Goal: Task Accomplishment & Management: Use online tool/utility

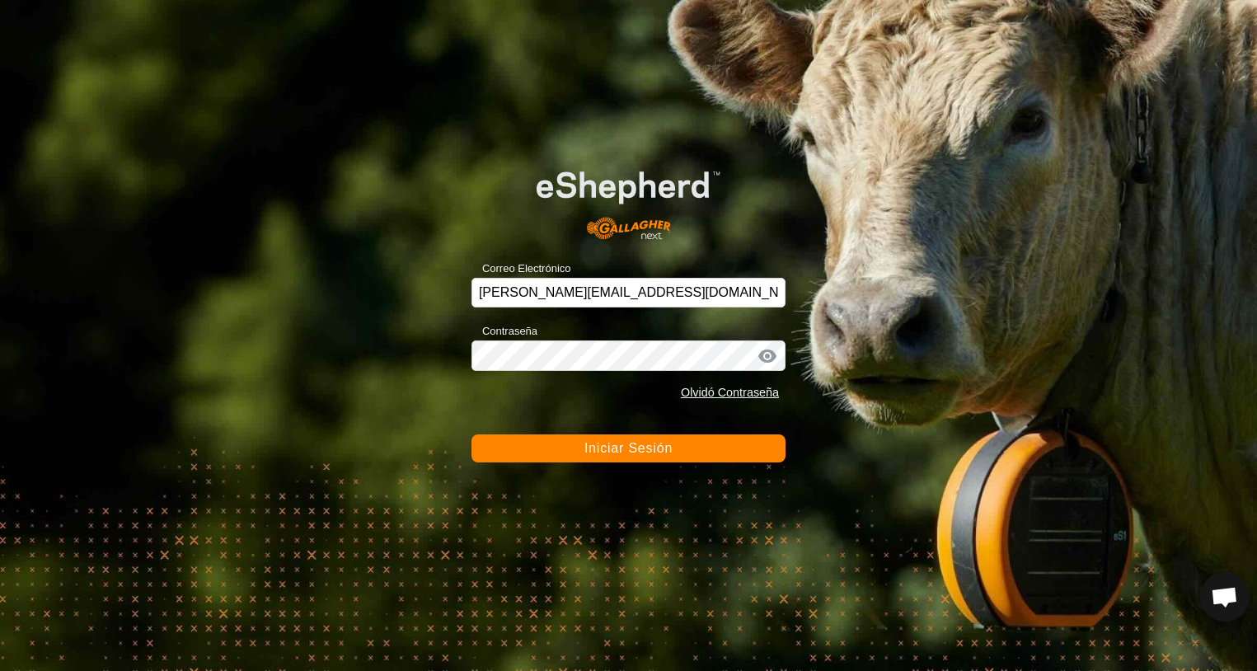
click at [672, 450] on span "Iniciar Sesión" at bounding box center [628, 448] width 88 height 14
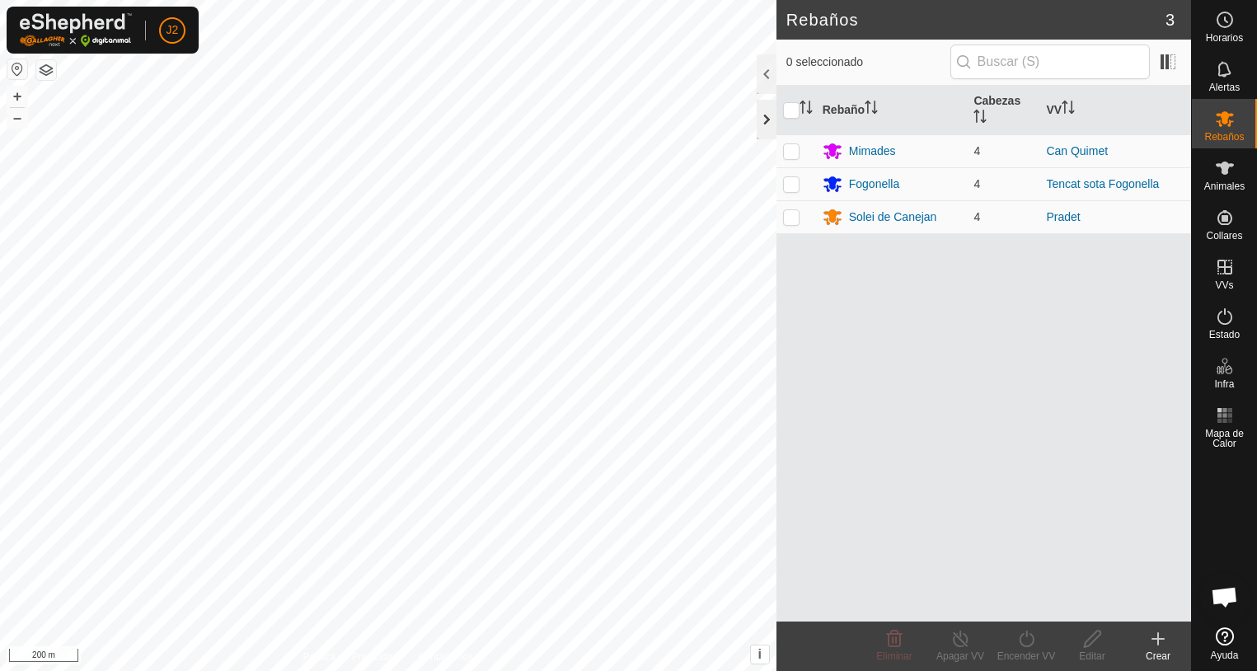
click at [771, 120] on div at bounding box center [766, 120] width 20 height 40
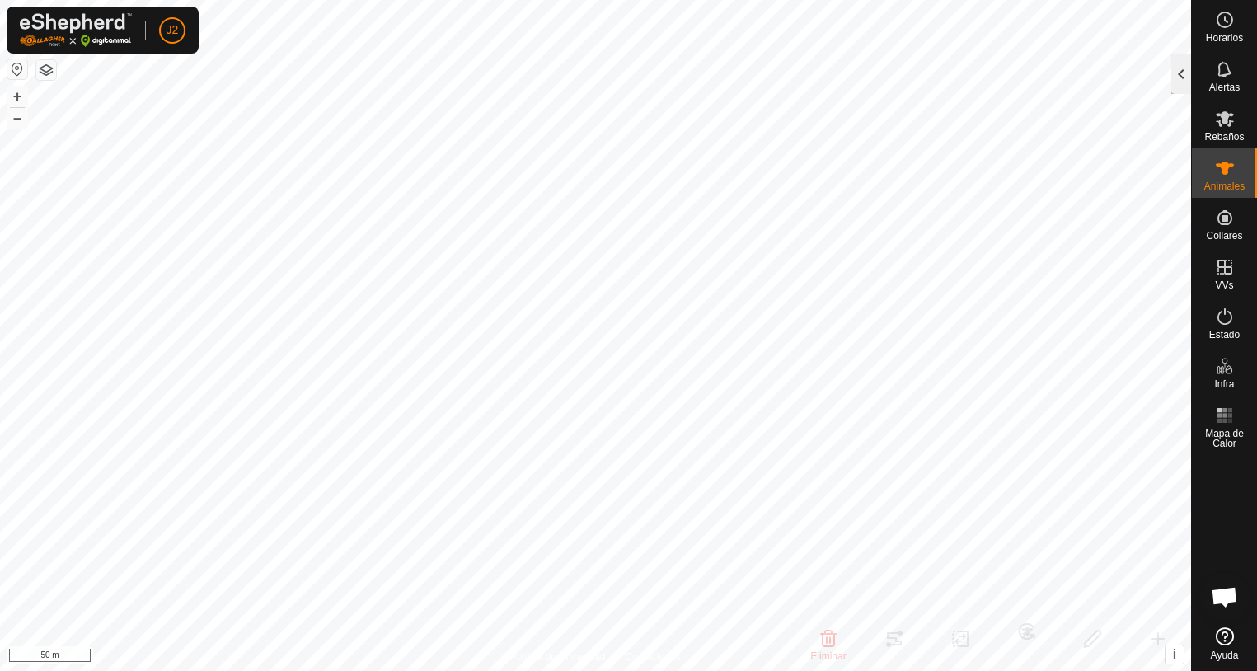
click at [1179, 80] on div at bounding box center [1181, 74] width 20 height 40
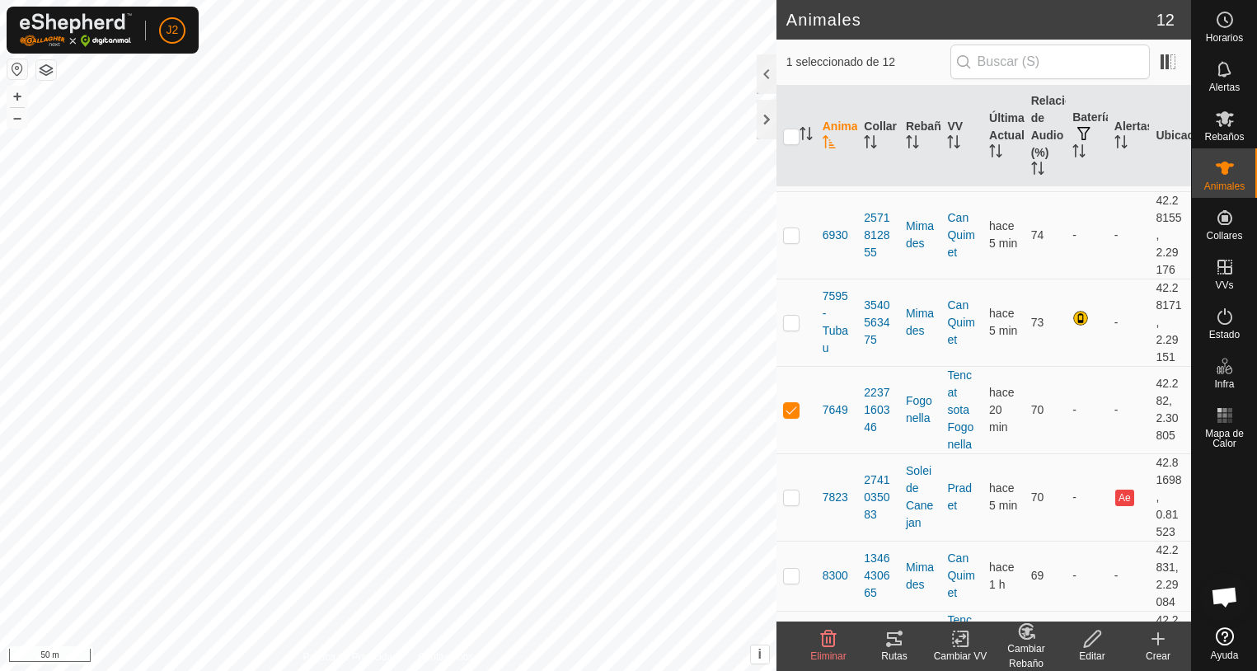
scroll to position [267, 0]
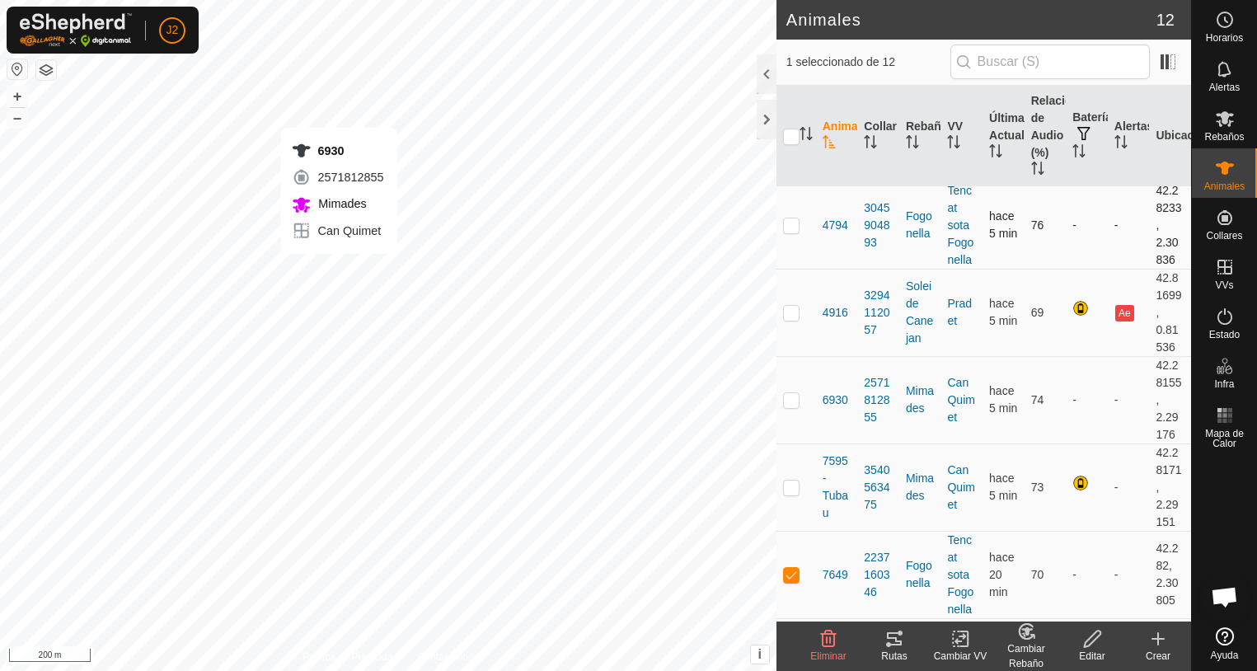
checkbox input "true"
checkbox input "false"
click at [890, 633] on icon at bounding box center [894, 638] width 15 height 13
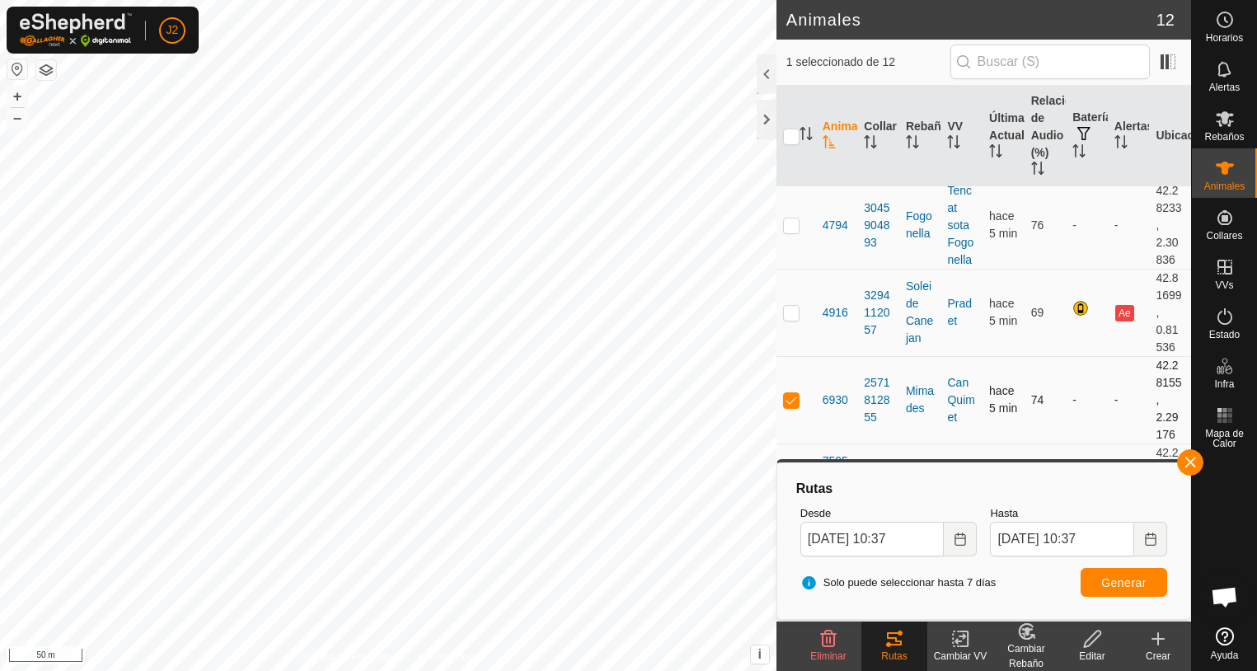
scroll to position [349, 0]
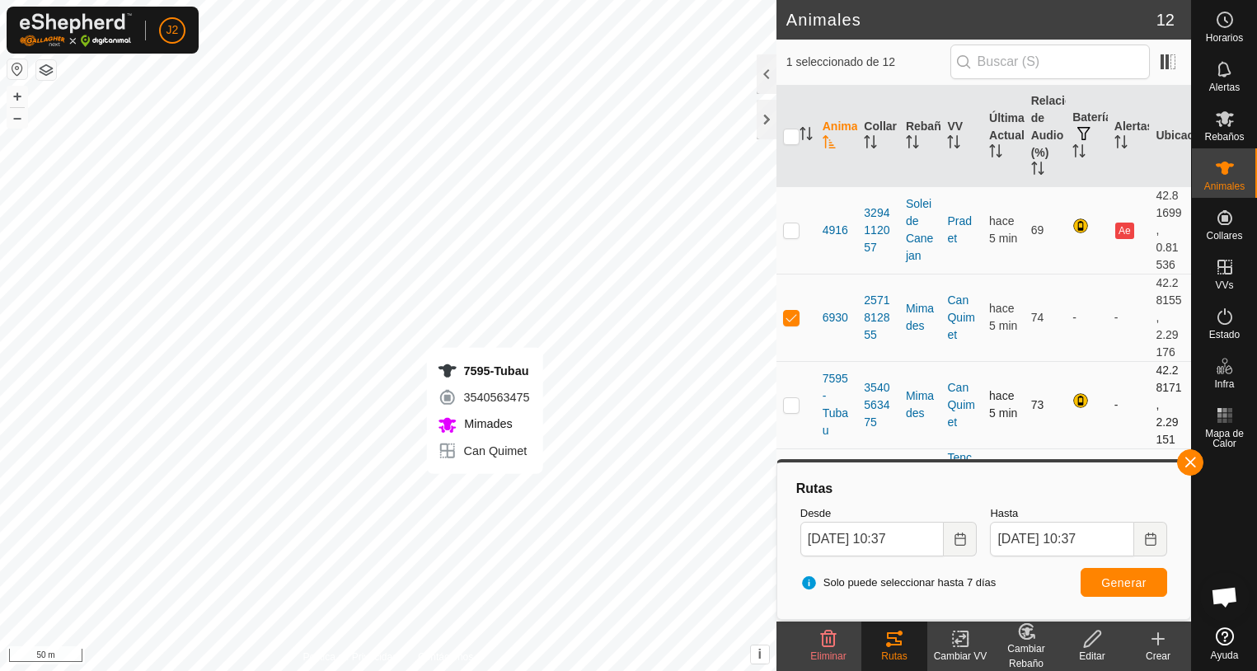
checkbox input "false"
checkbox input "true"
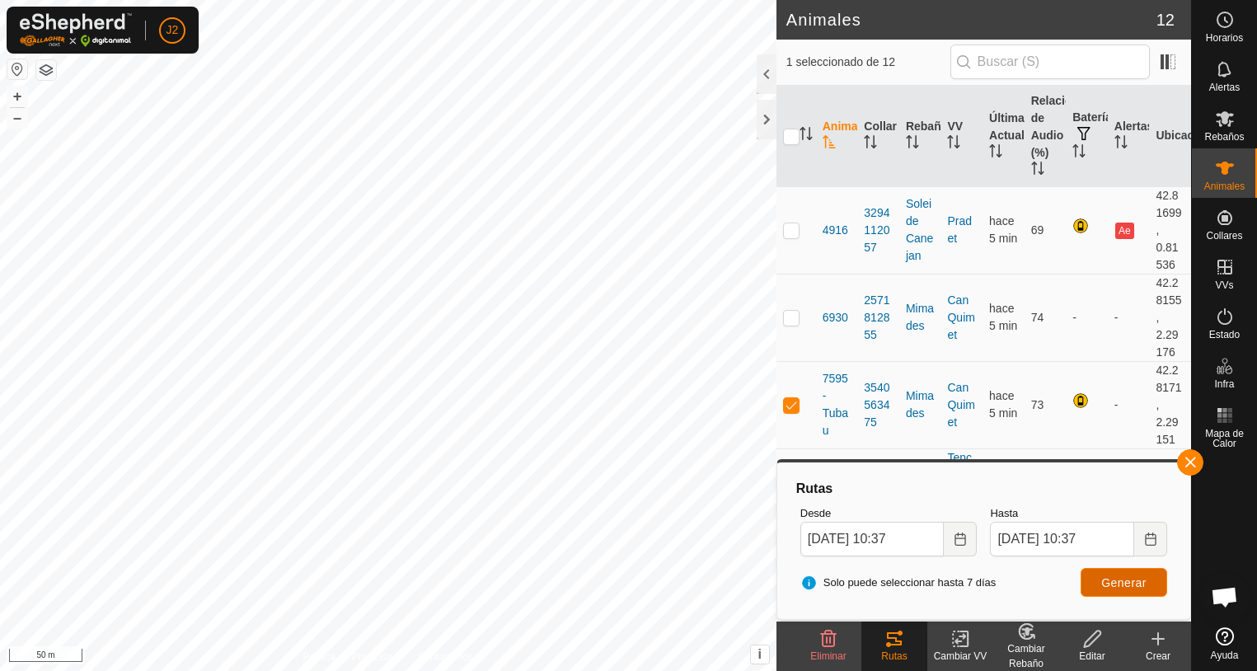
click at [1117, 585] on span "Generar" at bounding box center [1123, 582] width 45 height 13
click at [794, 321] on p-checkbox at bounding box center [791, 317] width 16 height 13
checkbox input "true"
click at [789, 411] on td at bounding box center [796, 404] width 40 height 87
checkbox input "false"
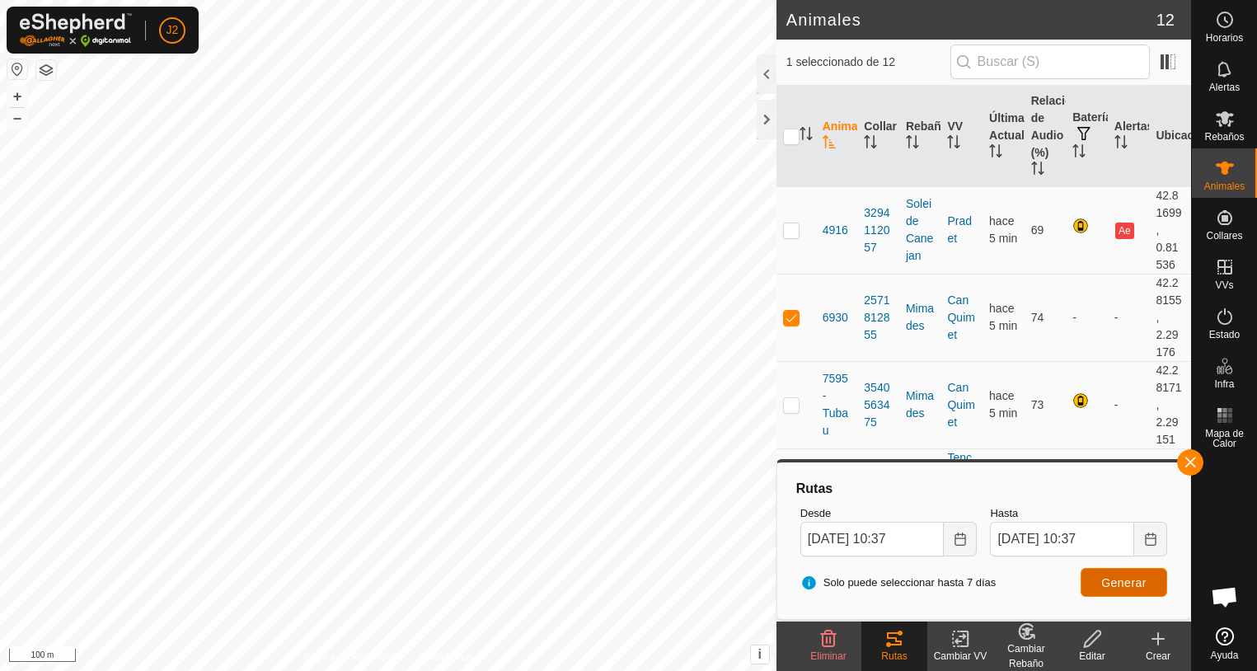
click at [1126, 587] on span "Generar" at bounding box center [1123, 582] width 45 height 13
click at [790, 231] on p-checkbox at bounding box center [791, 229] width 16 height 13
checkbox input "true"
click at [1114, 583] on span "Generar" at bounding box center [1123, 582] width 45 height 13
click at [783, 322] on p-checkbox at bounding box center [791, 317] width 16 height 13
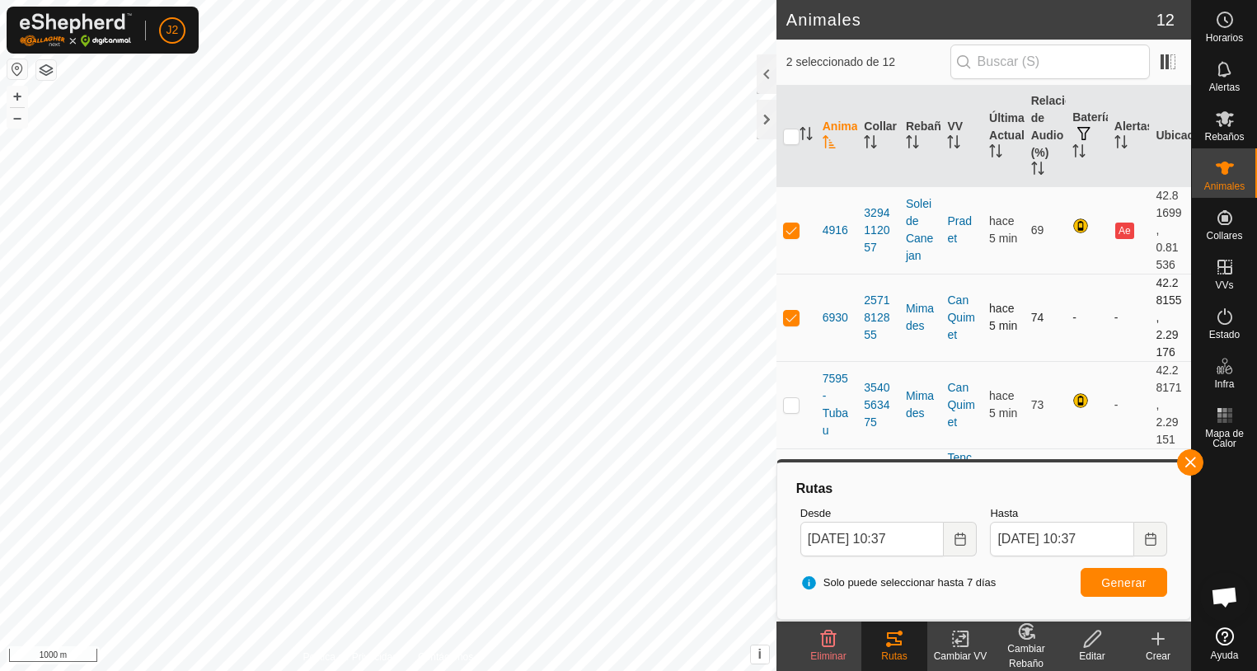
checkbox input "false"
